Goal: Find specific page/section: Find specific page/section

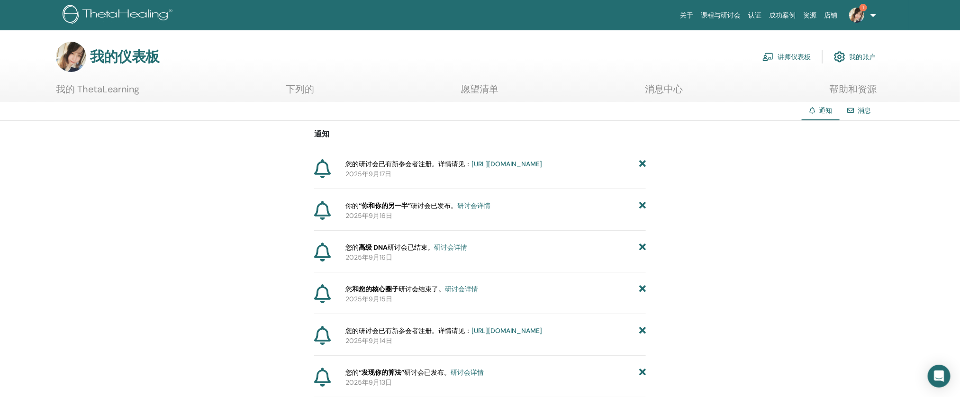
click at [788, 61] on font "讲师仪表板" at bounding box center [794, 57] width 33 height 9
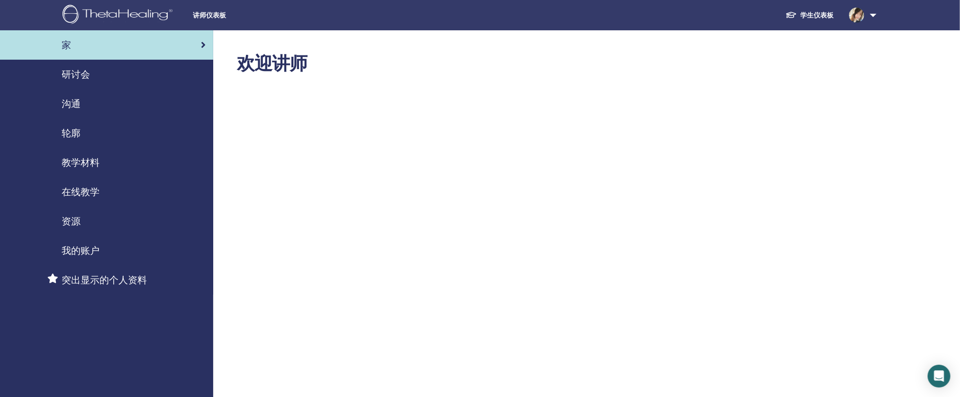
click at [129, 76] on div "研讨会" at bounding box center [107, 74] width 198 height 14
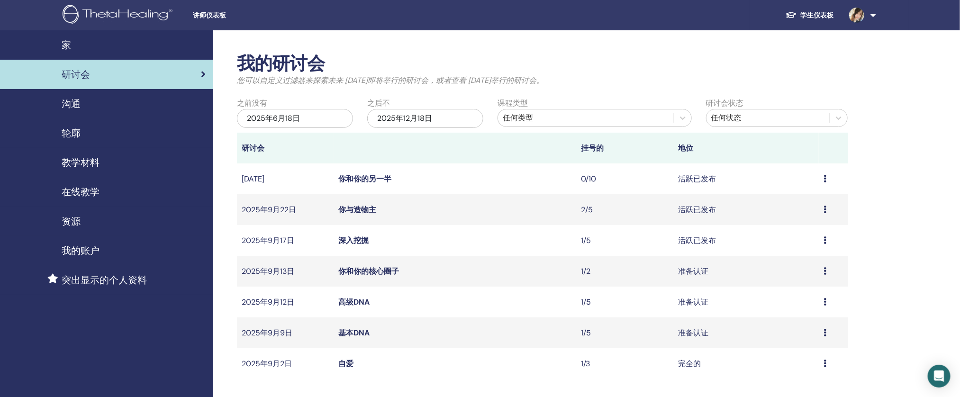
click at [136, 160] on div "教学材料" at bounding box center [107, 162] width 198 height 14
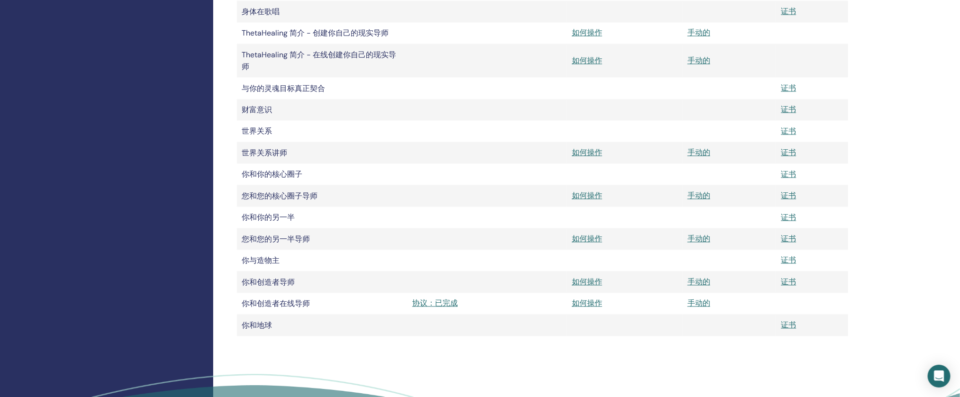
scroll to position [971, 0]
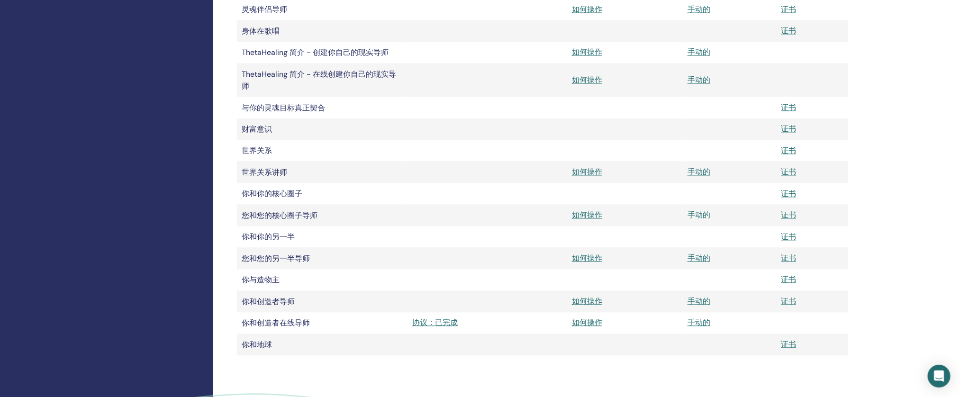
click at [694, 220] on font "手动的" at bounding box center [699, 215] width 23 height 10
